Goal: Information Seeking & Learning: Learn about a topic

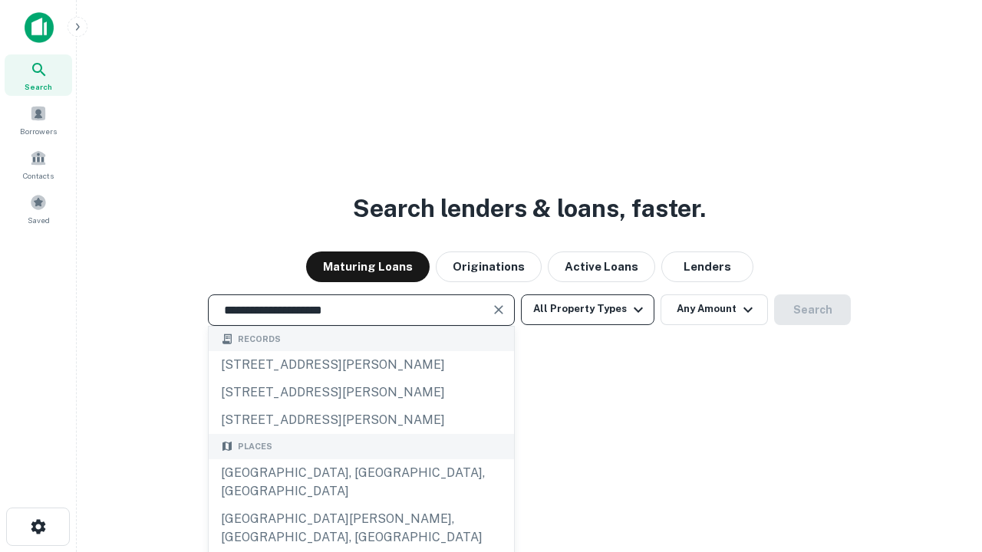
click at [360, 505] on div "[GEOGRAPHIC_DATA], [GEOGRAPHIC_DATA], [GEOGRAPHIC_DATA]" at bounding box center [361, 482] width 305 height 46
click at [588, 309] on button "All Property Types" at bounding box center [587, 310] width 133 height 31
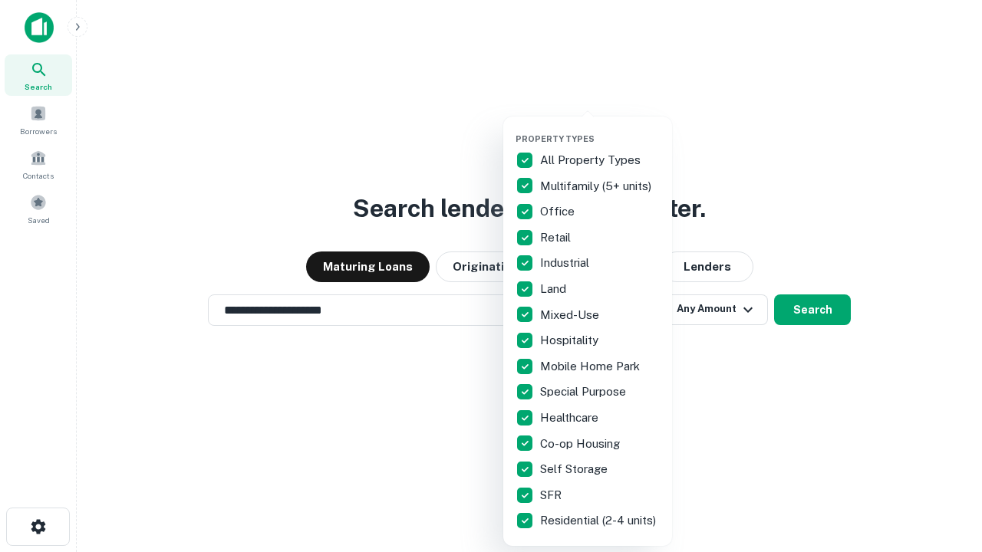
type input "**********"
click at [600, 129] on button "button" at bounding box center [599, 129] width 169 height 1
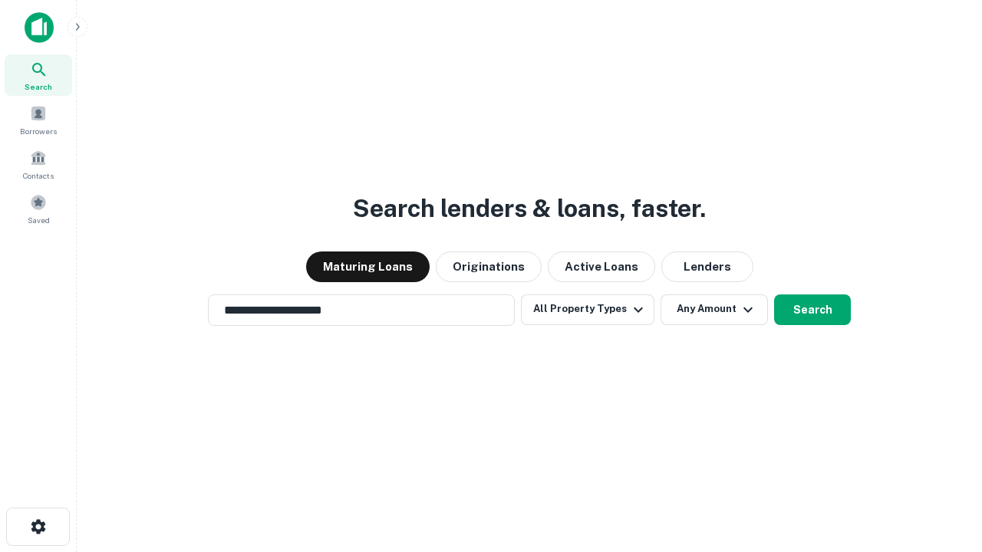
scroll to position [24, 0]
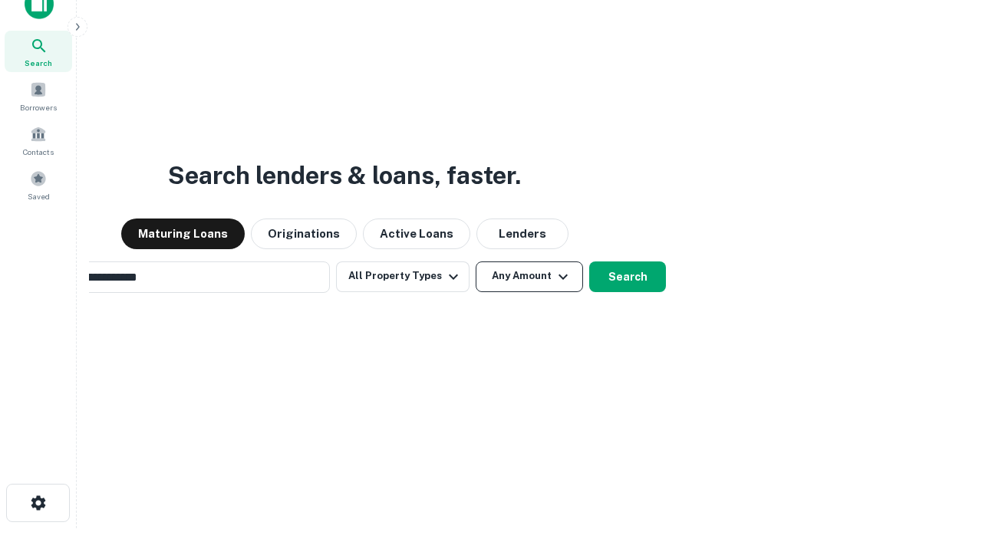
click at [476, 262] on button "Any Amount" at bounding box center [529, 277] width 107 height 31
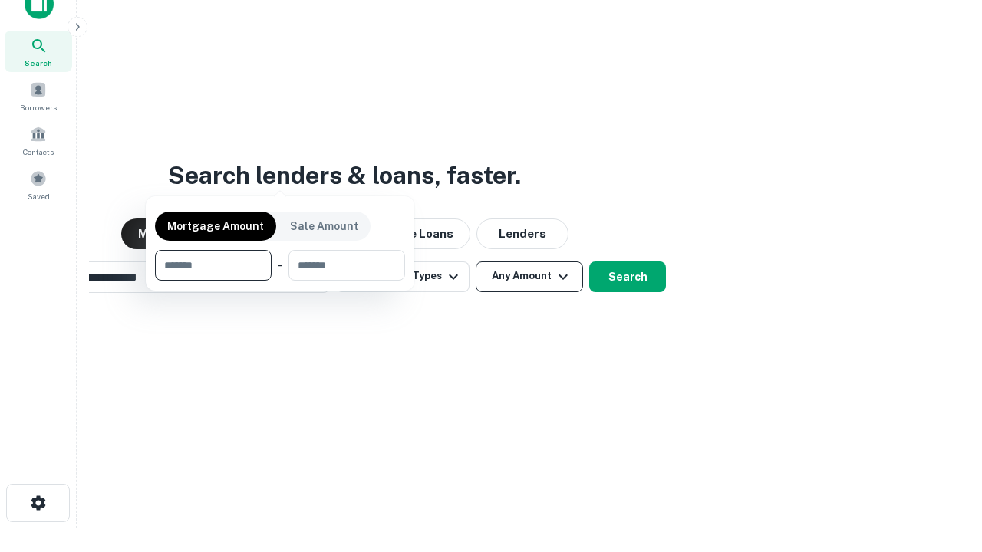
scroll to position [110, 434]
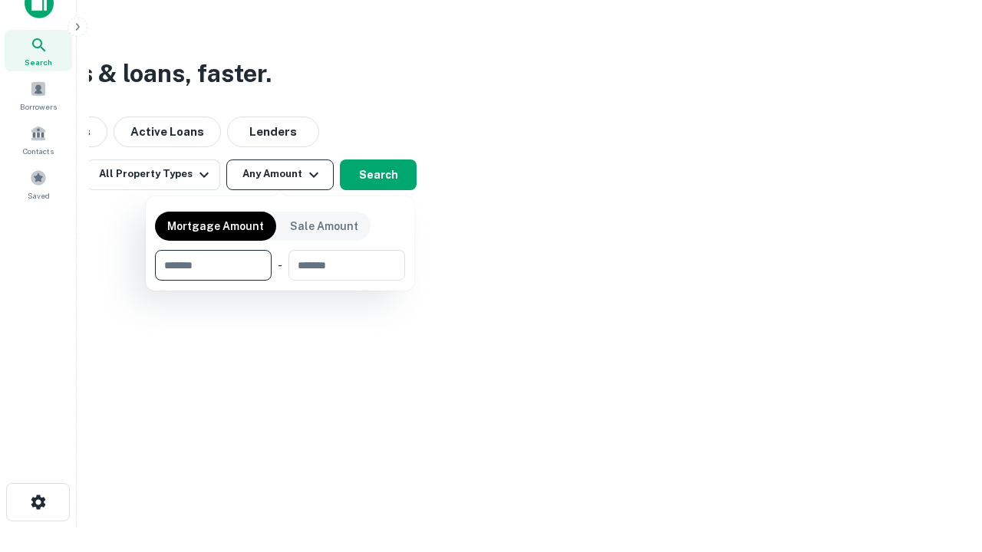
type input "*******"
click at [280, 281] on button "button" at bounding box center [280, 281] width 250 height 1
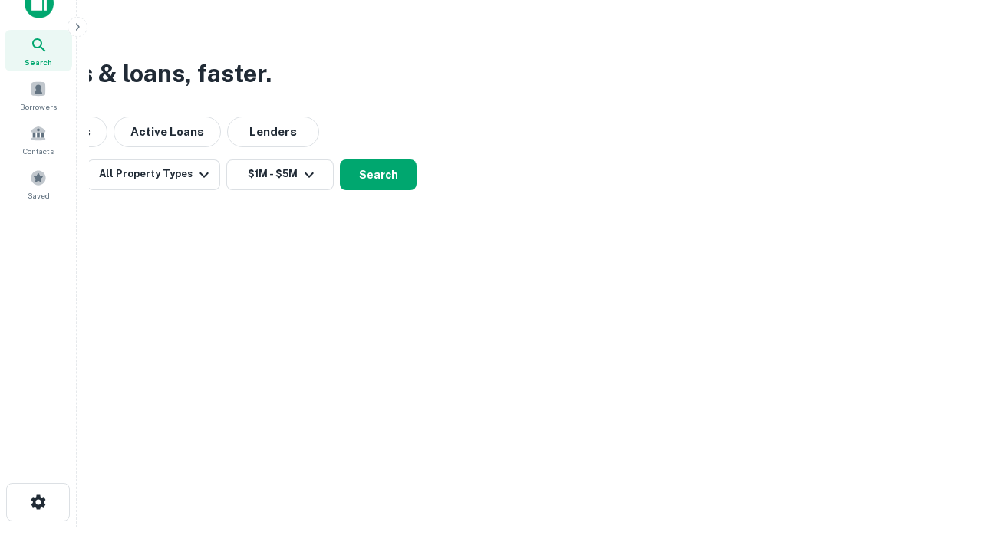
scroll to position [24, 0]
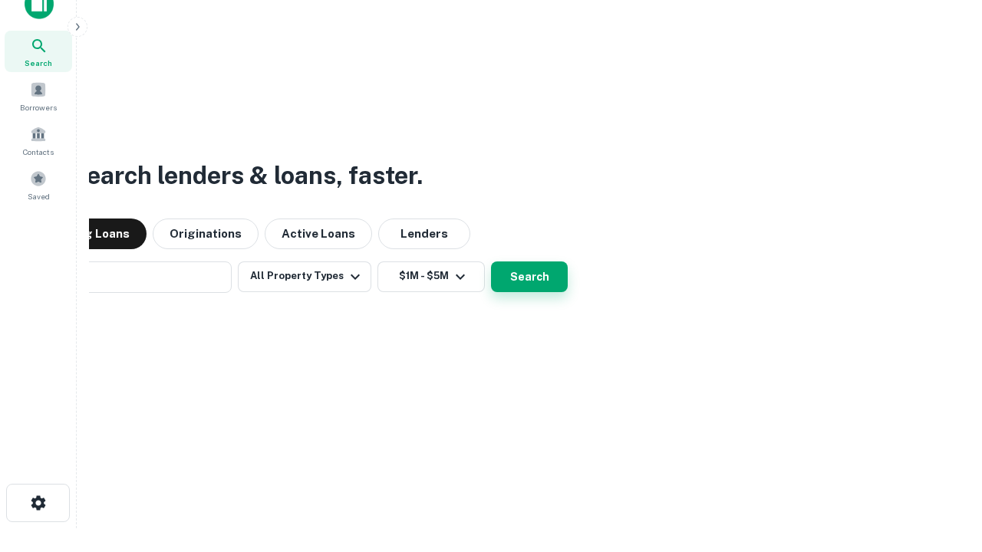
click at [491, 262] on button "Search" at bounding box center [529, 277] width 77 height 31
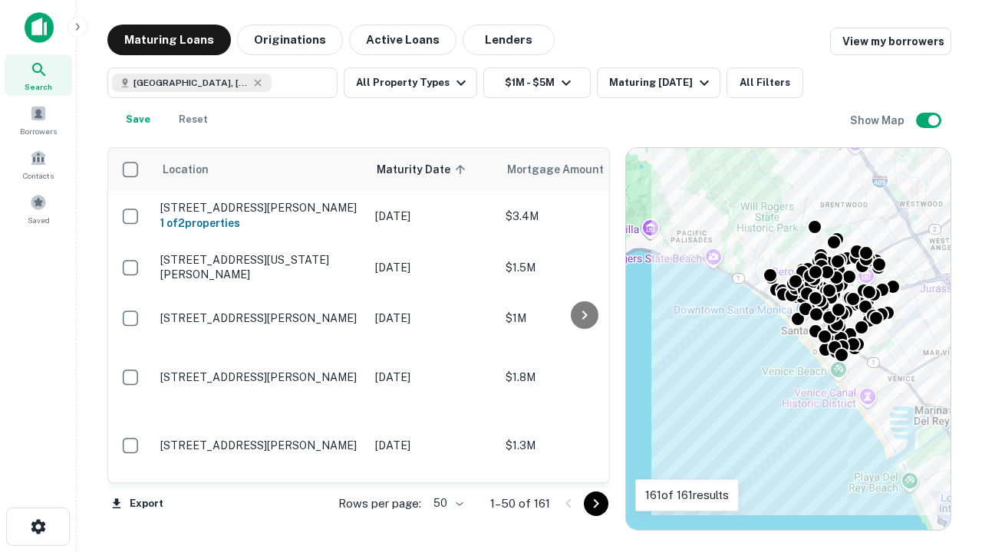
click at [446, 503] on body "Search Borrowers Contacts Saved Maturing Loans Originations Active Loans Lender…" at bounding box center [491, 276] width 982 height 552
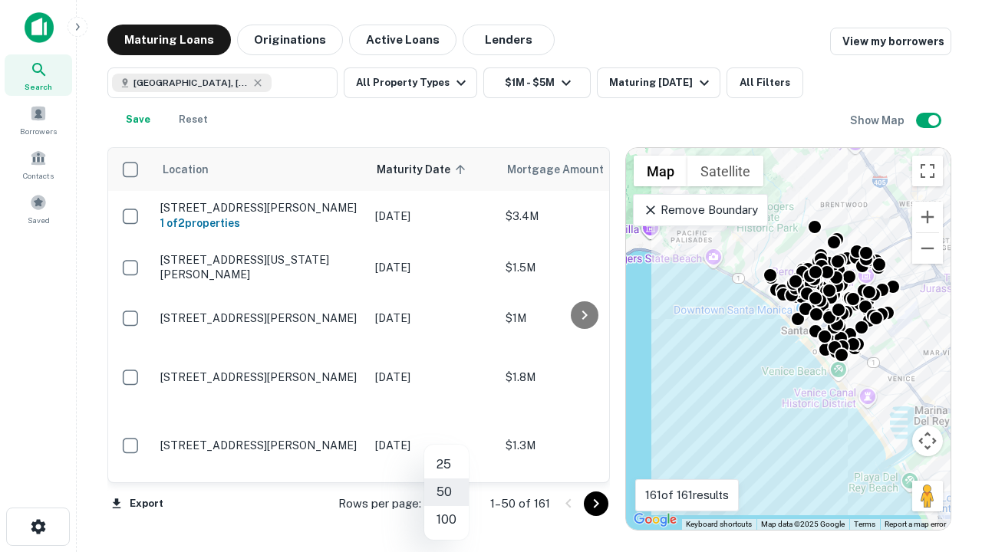
click at [446, 465] on li "25" at bounding box center [446, 465] width 44 height 28
